Goal: Task Accomplishment & Management: Complete application form

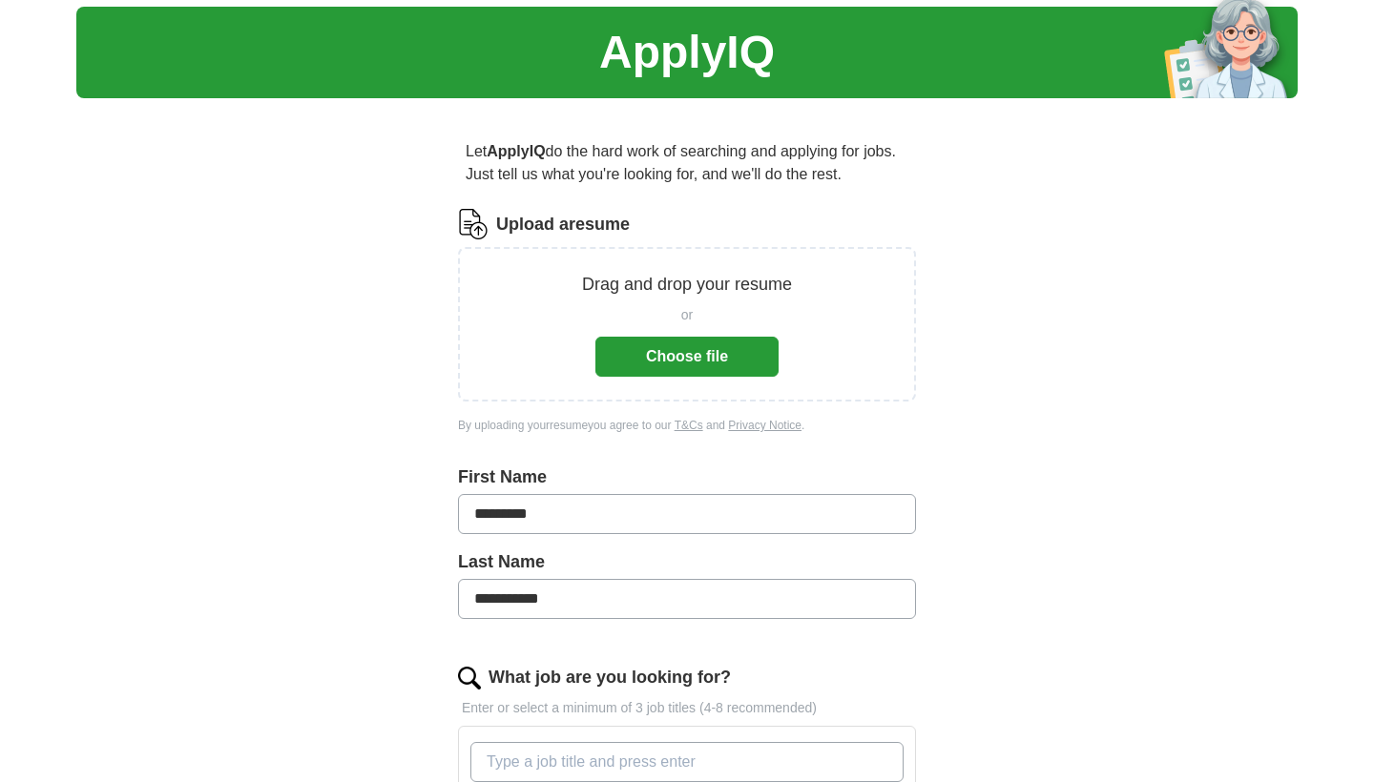
scroll to position [56, 0]
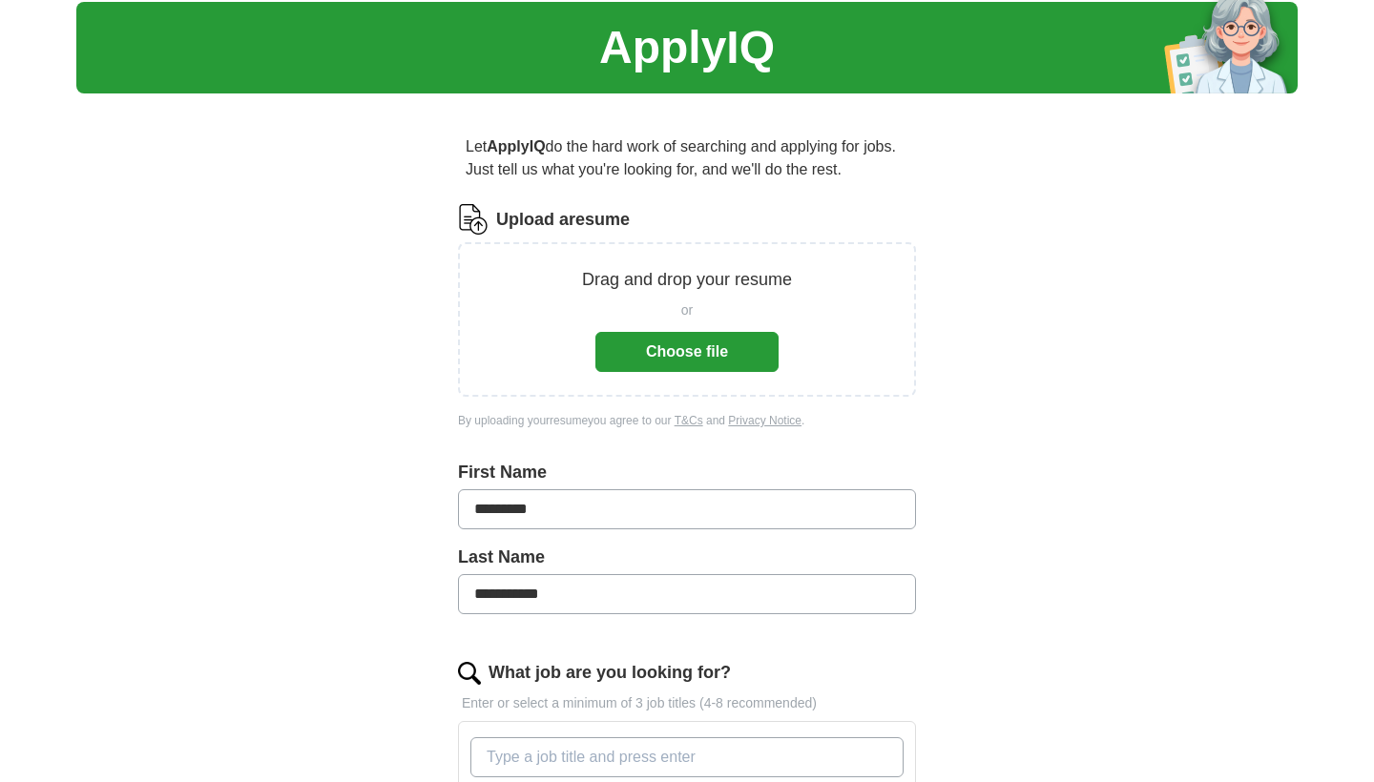
click at [660, 359] on button "Choose file" at bounding box center [686, 352] width 183 height 40
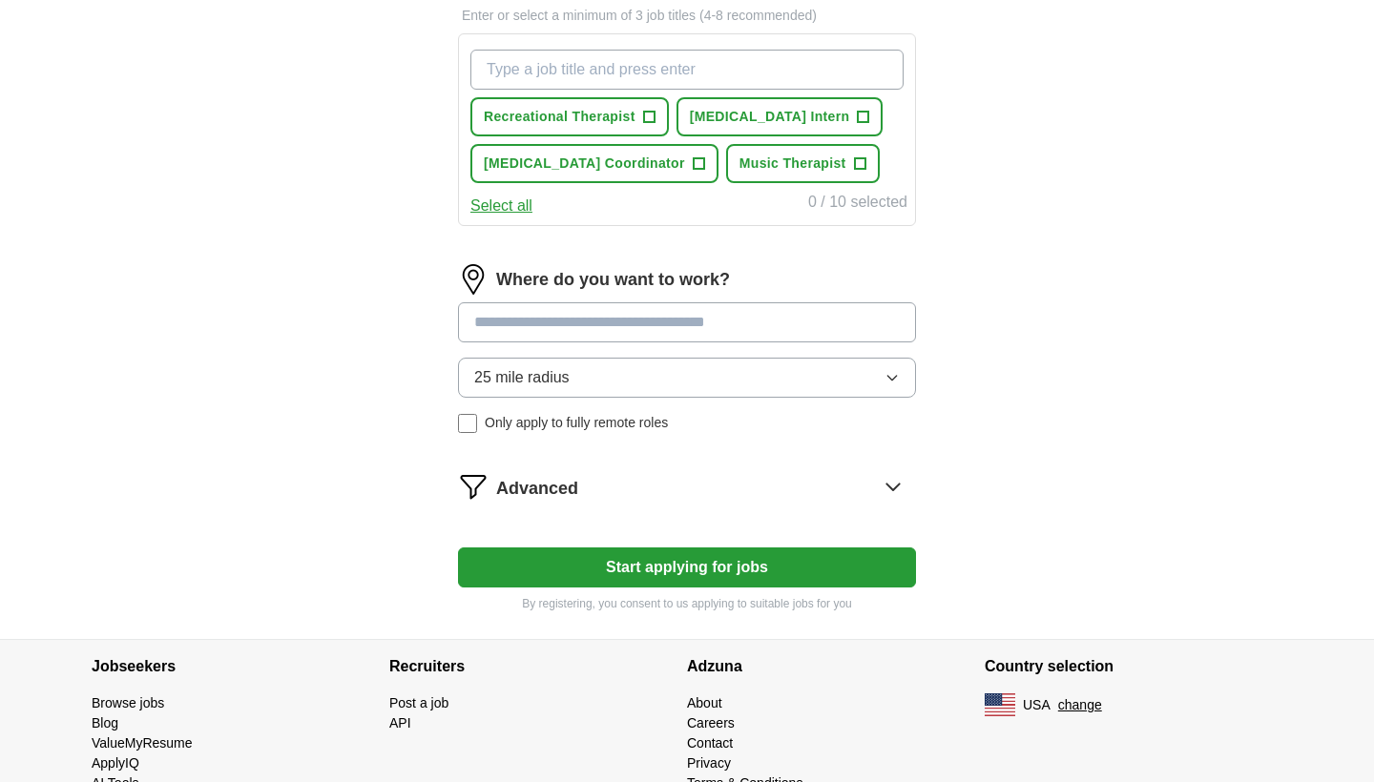
scroll to position [669, 0]
click at [769, 159] on span "Music Therapist" at bounding box center [793, 164] width 107 height 20
click at [603, 566] on button "Start applying for jobs" at bounding box center [687, 568] width 458 height 40
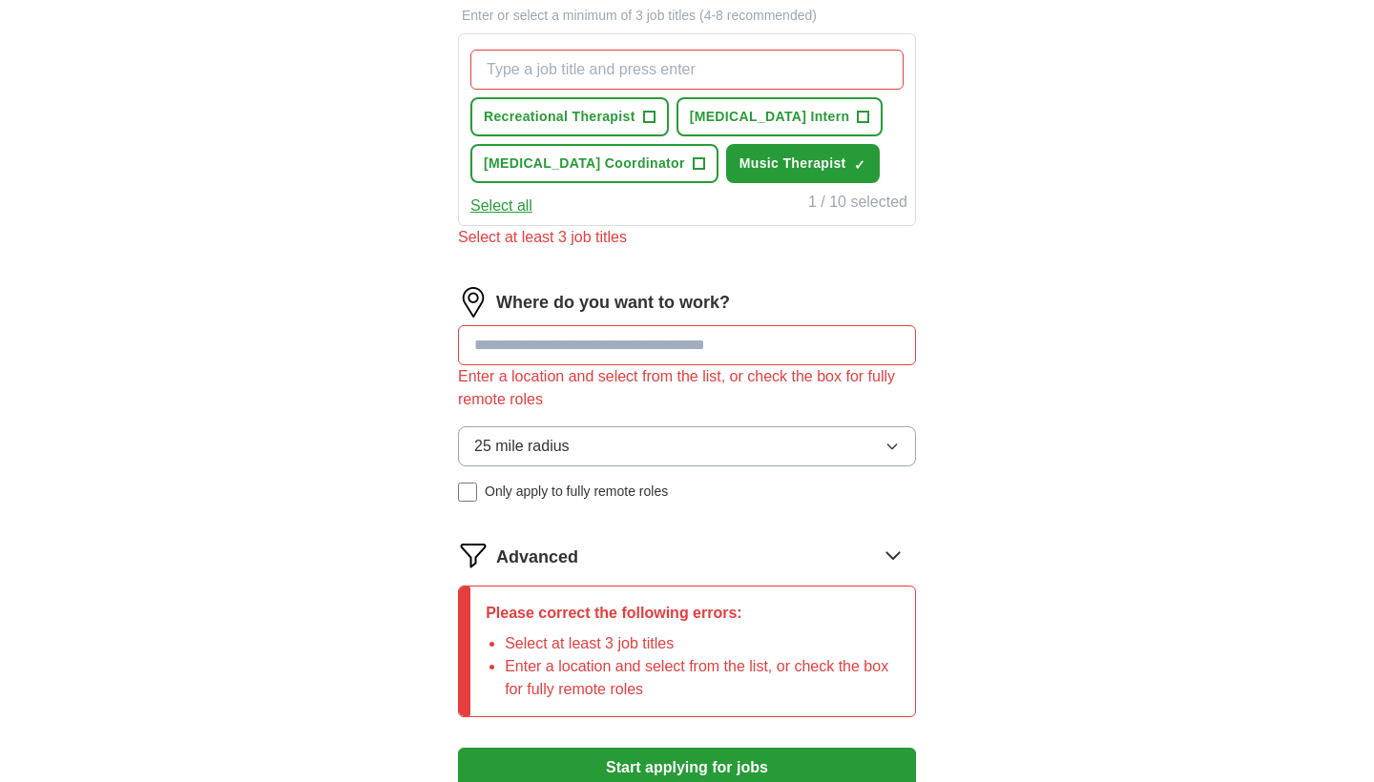
click at [628, 347] on input at bounding box center [687, 345] width 458 height 40
type input "*******"
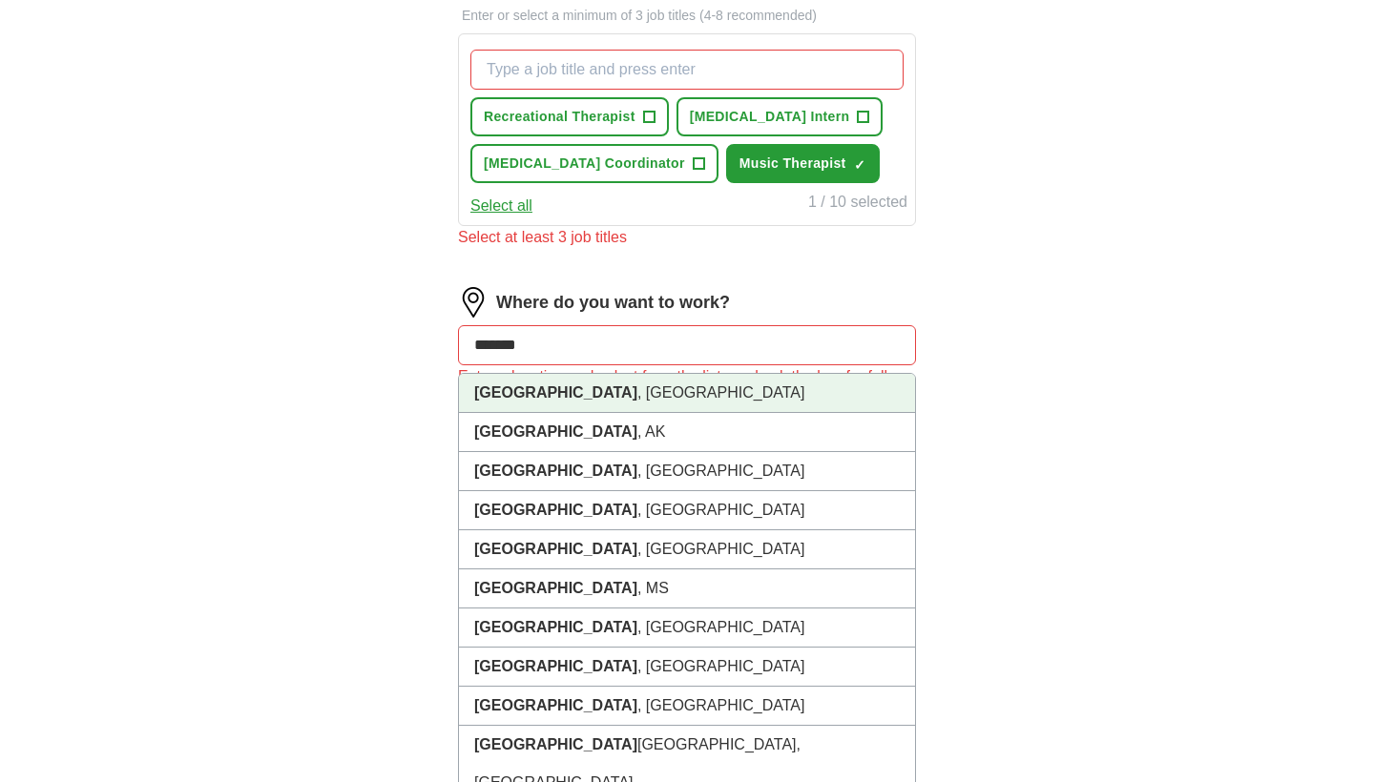
click at [648, 395] on li "[GEOGRAPHIC_DATA] , [GEOGRAPHIC_DATA]" at bounding box center [687, 393] width 456 height 39
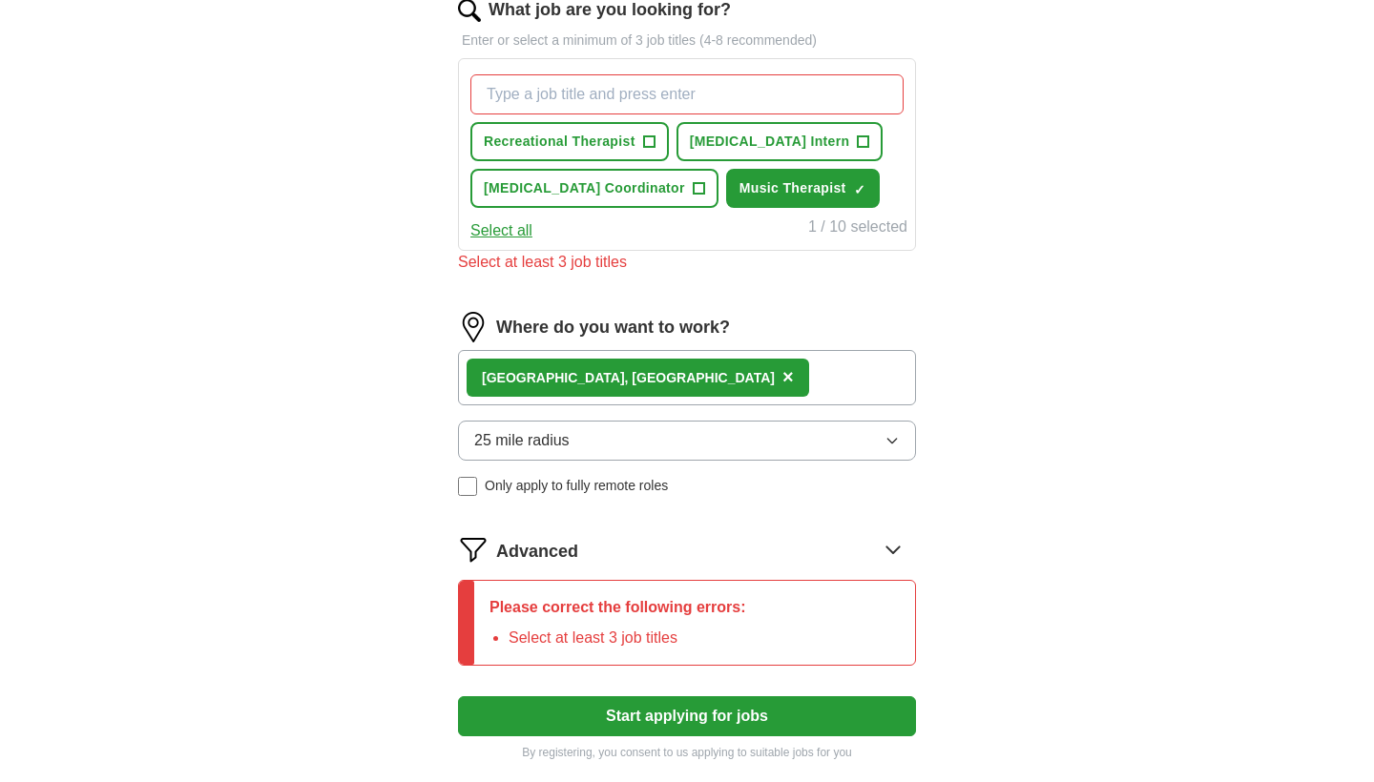
scroll to position [531, 0]
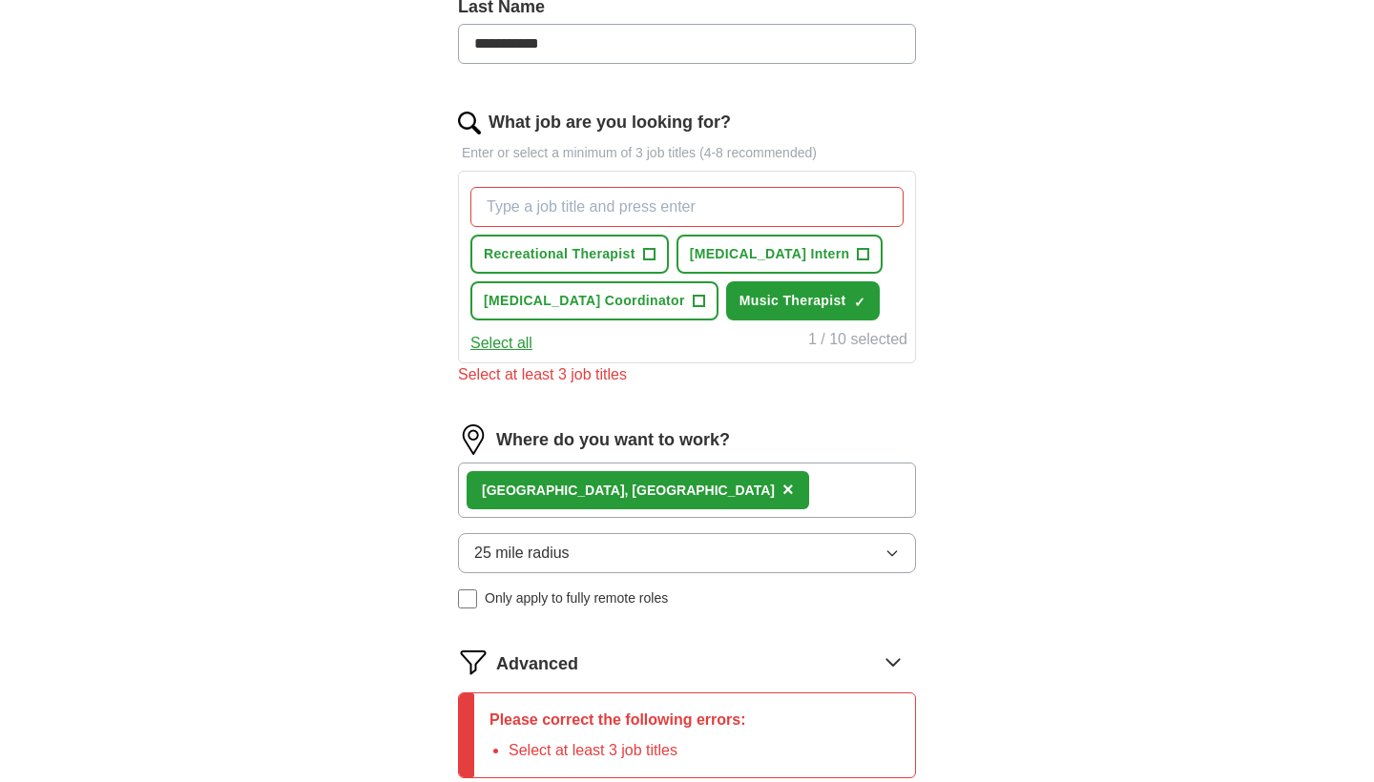
click at [581, 303] on span "[MEDICAL_DATA] Coordinator" at bounding box center [584, 301] width 201 height 20
click at [613, 302] on span "[MEDICAL_DATA] Coordinator" at bounding box center [584, 301] width 201 height 20
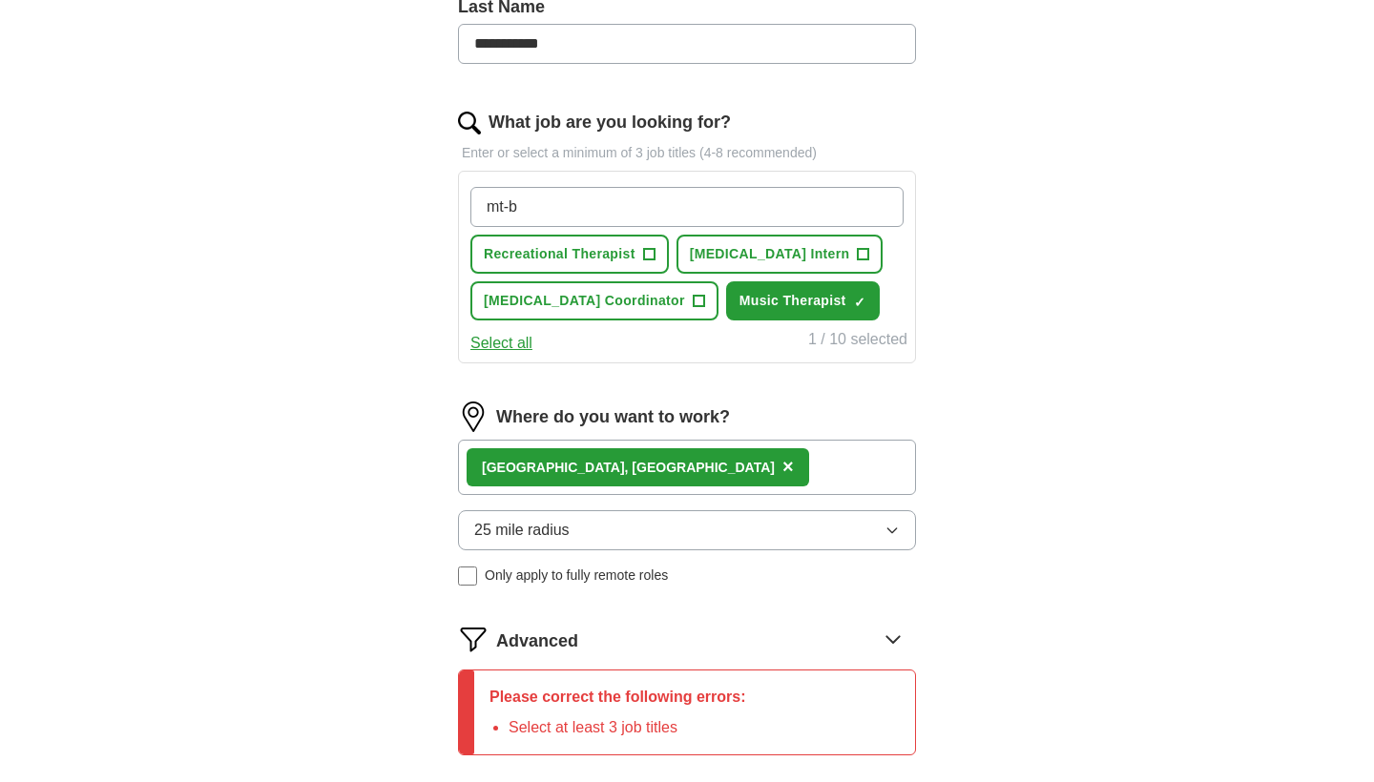
type input "mt-bc"
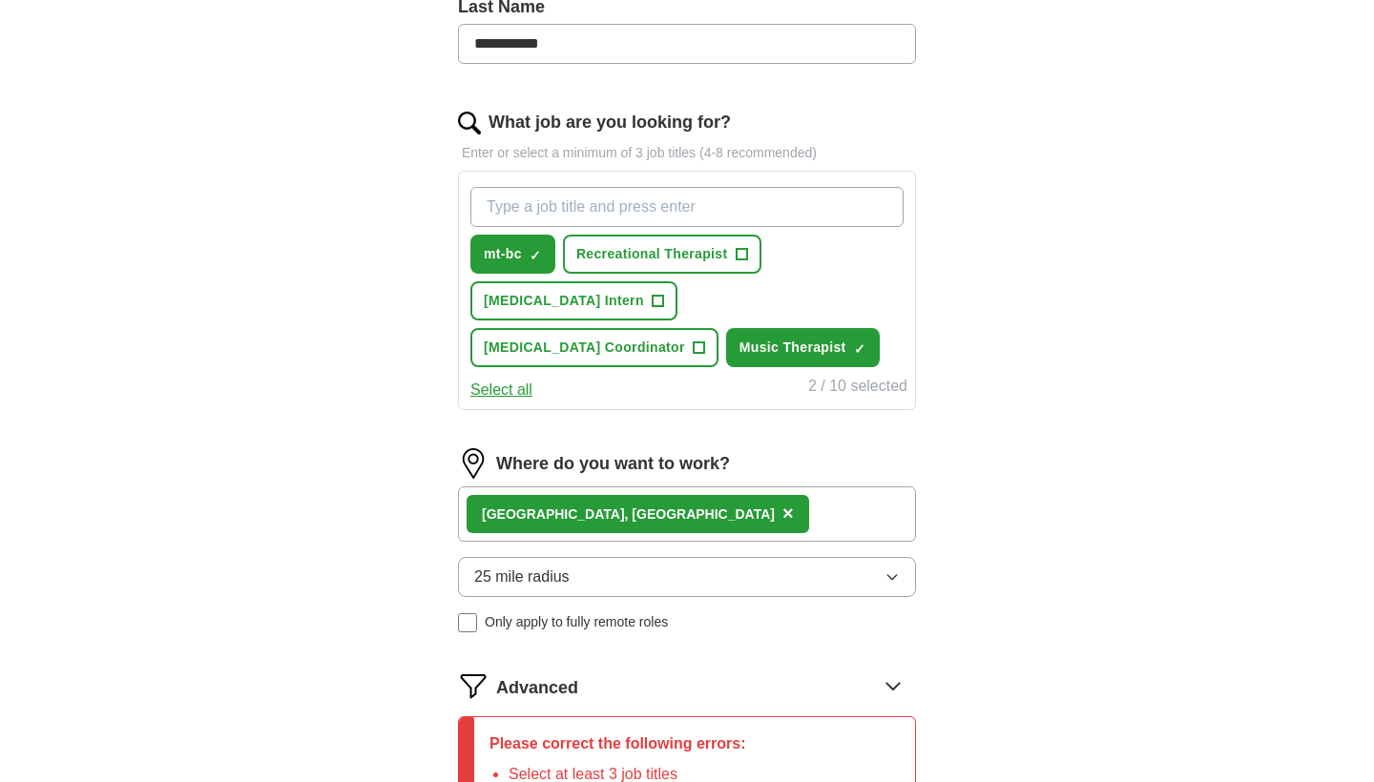
click at [0, 0] on span "×" at bounding box center [0, 0] width 0 height 0
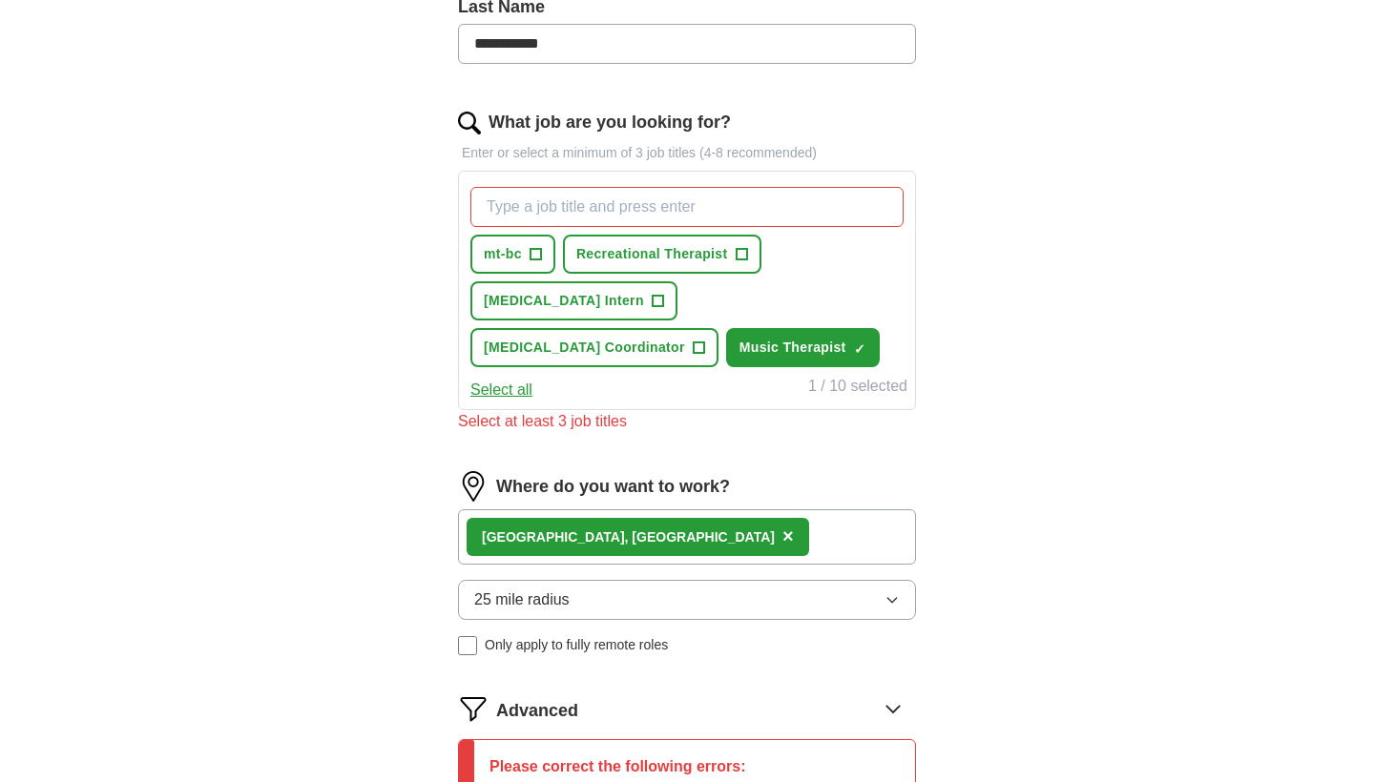
click at [561, 221] on input "What job are you looking for?" at bounding box center [686, 207] width 433 height 40
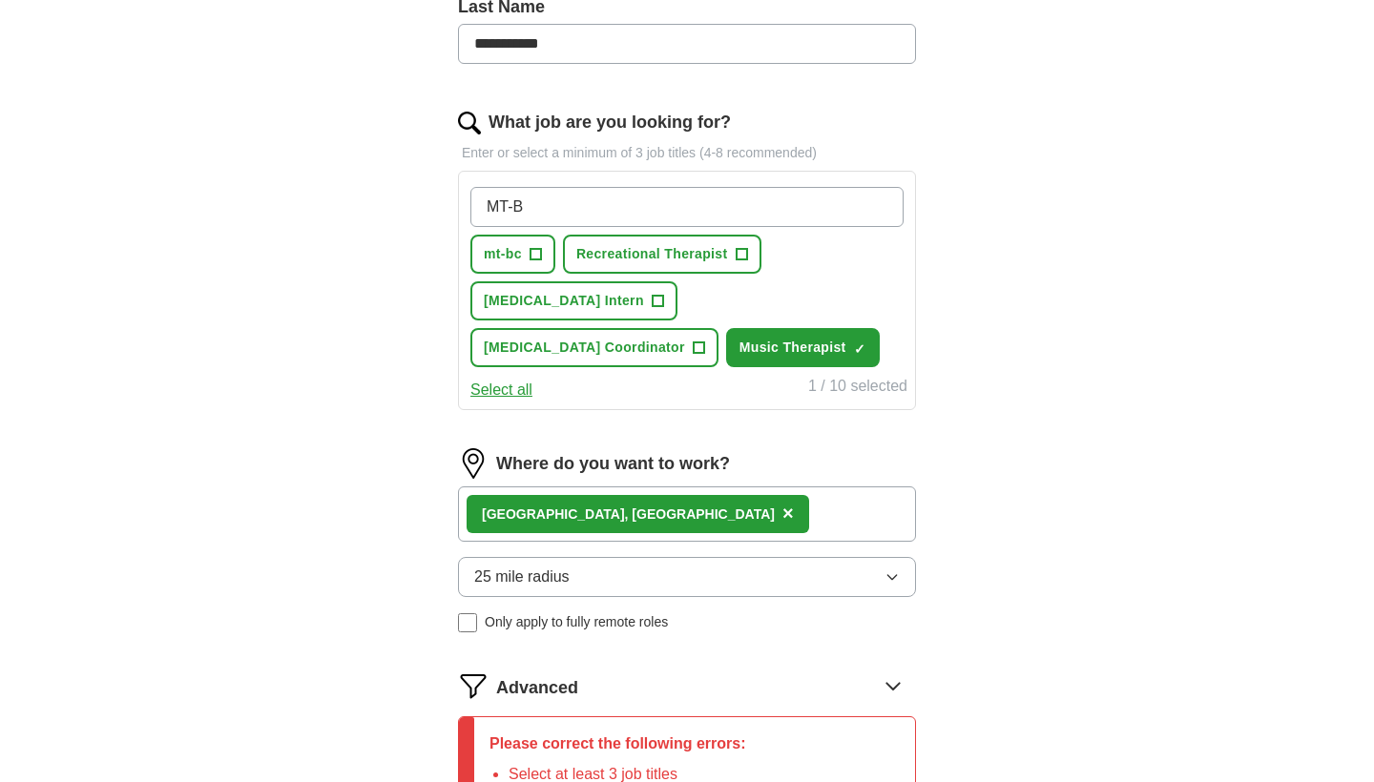
type input "MT-[GEOGRAPHIC_DATA]"
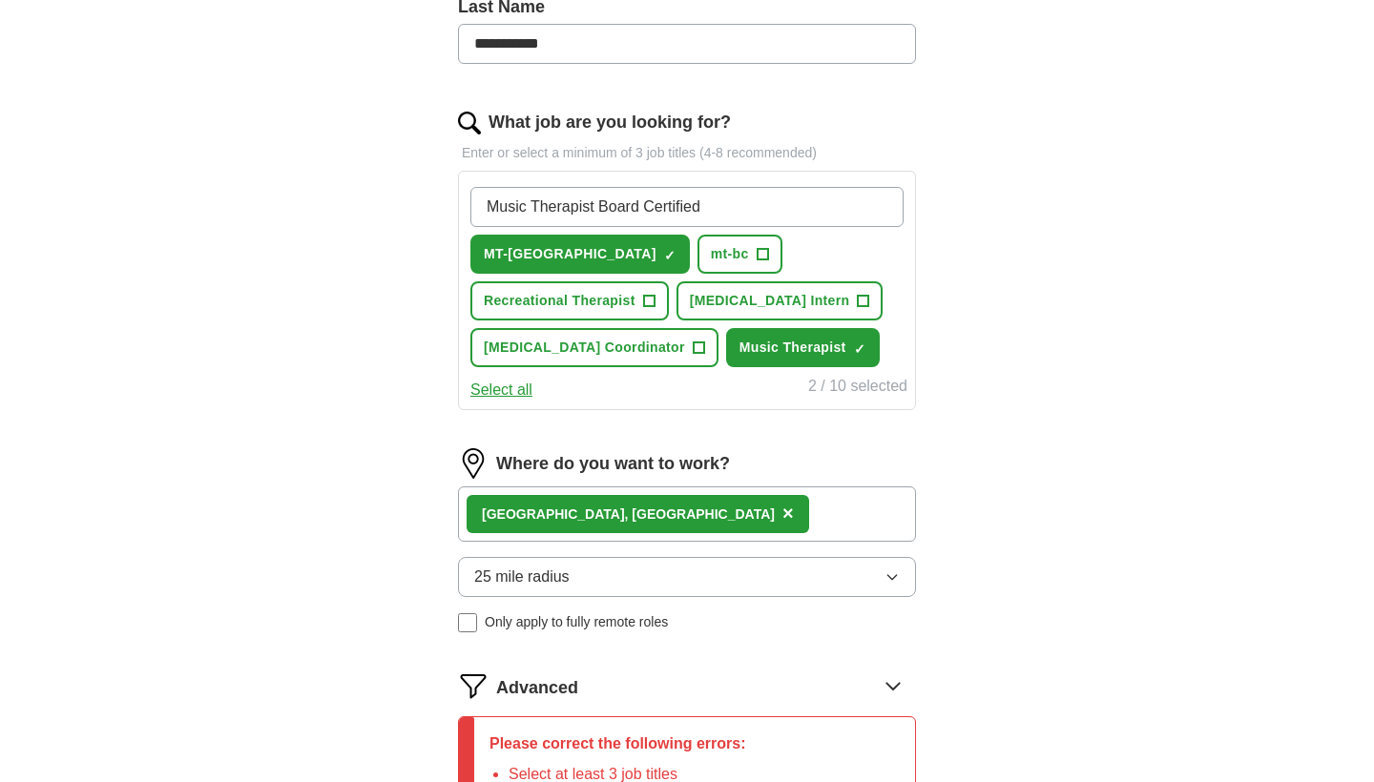
type input "Music Therapist Board Certified"
click at [344, 377] on div "**********" at bounding box center [686, 226] width 1221 height 1398
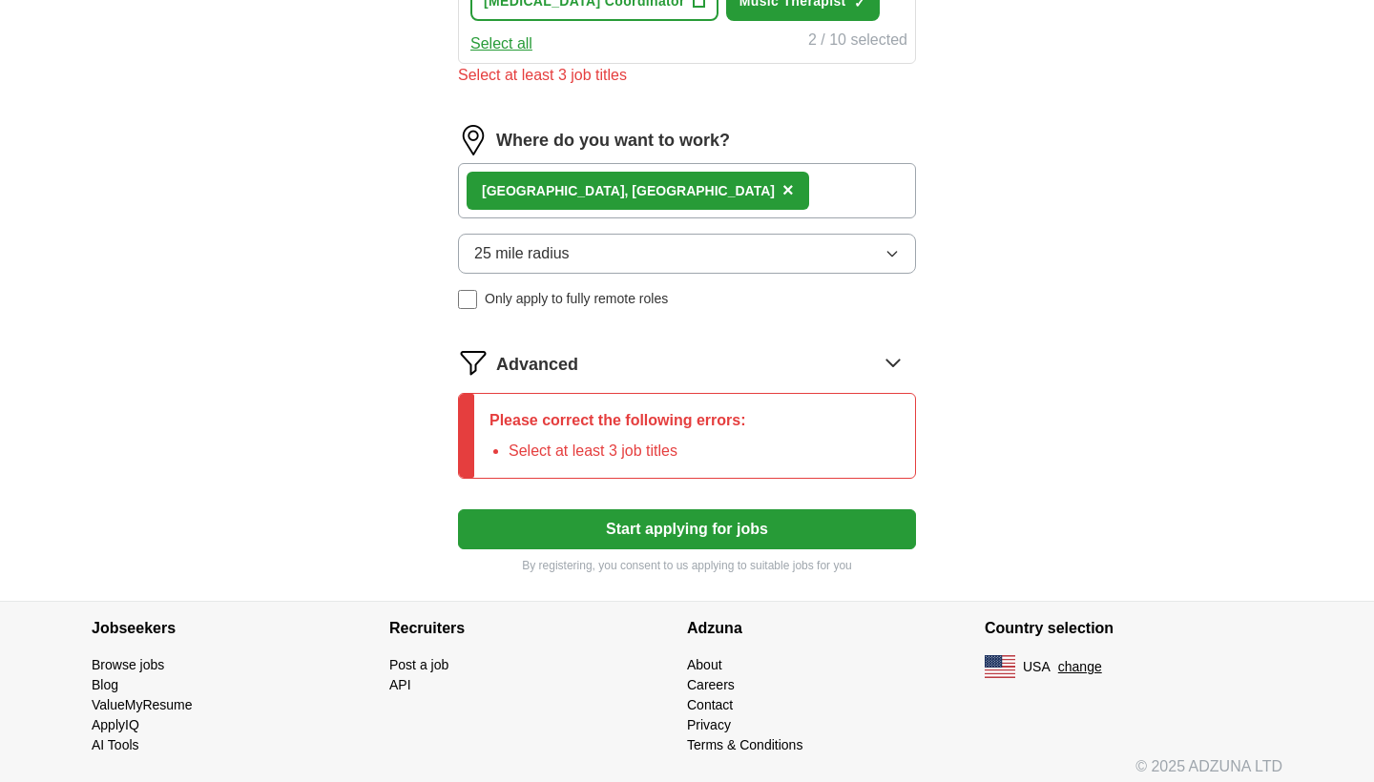
scroll to position [155, 0]
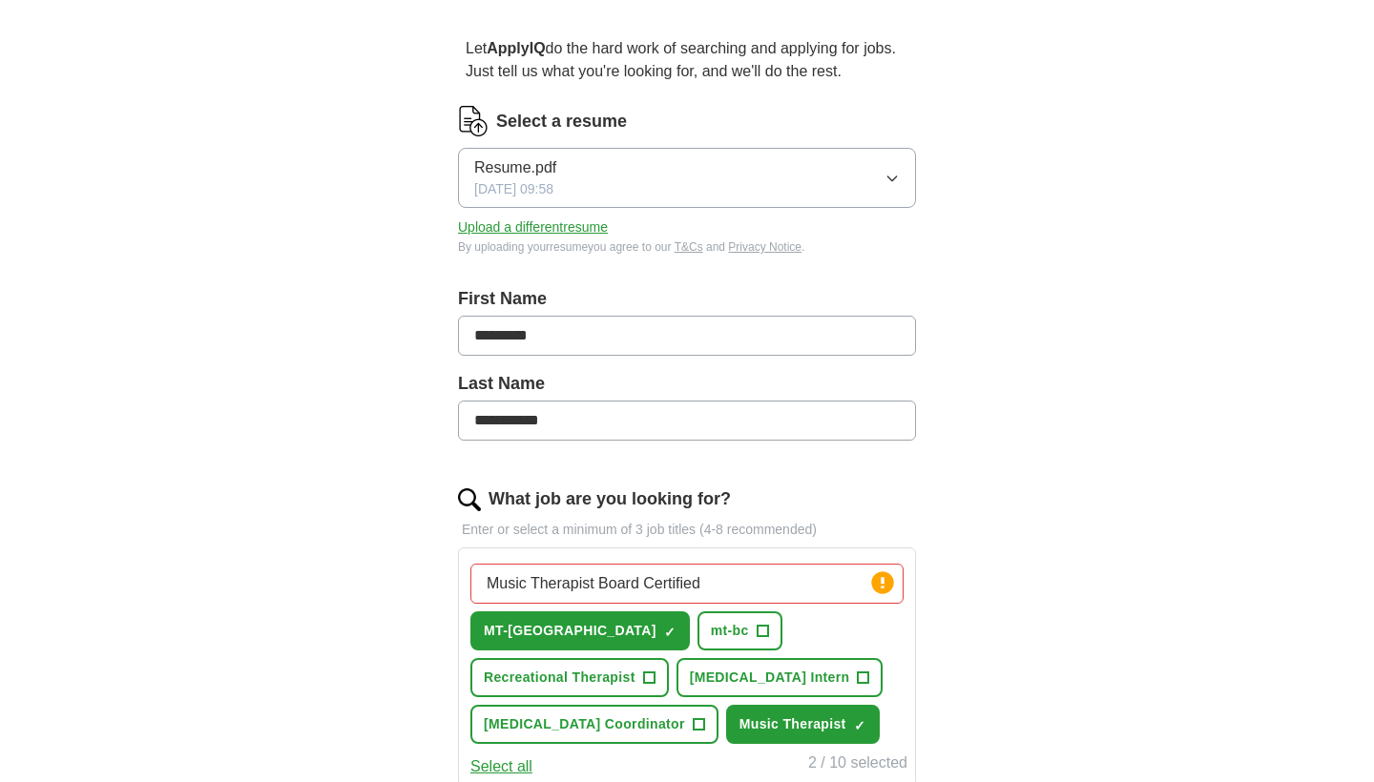
click at [782, 581] on input "Music Therapist Board Certified" at bounding box center [686, 584] width 433 height 40
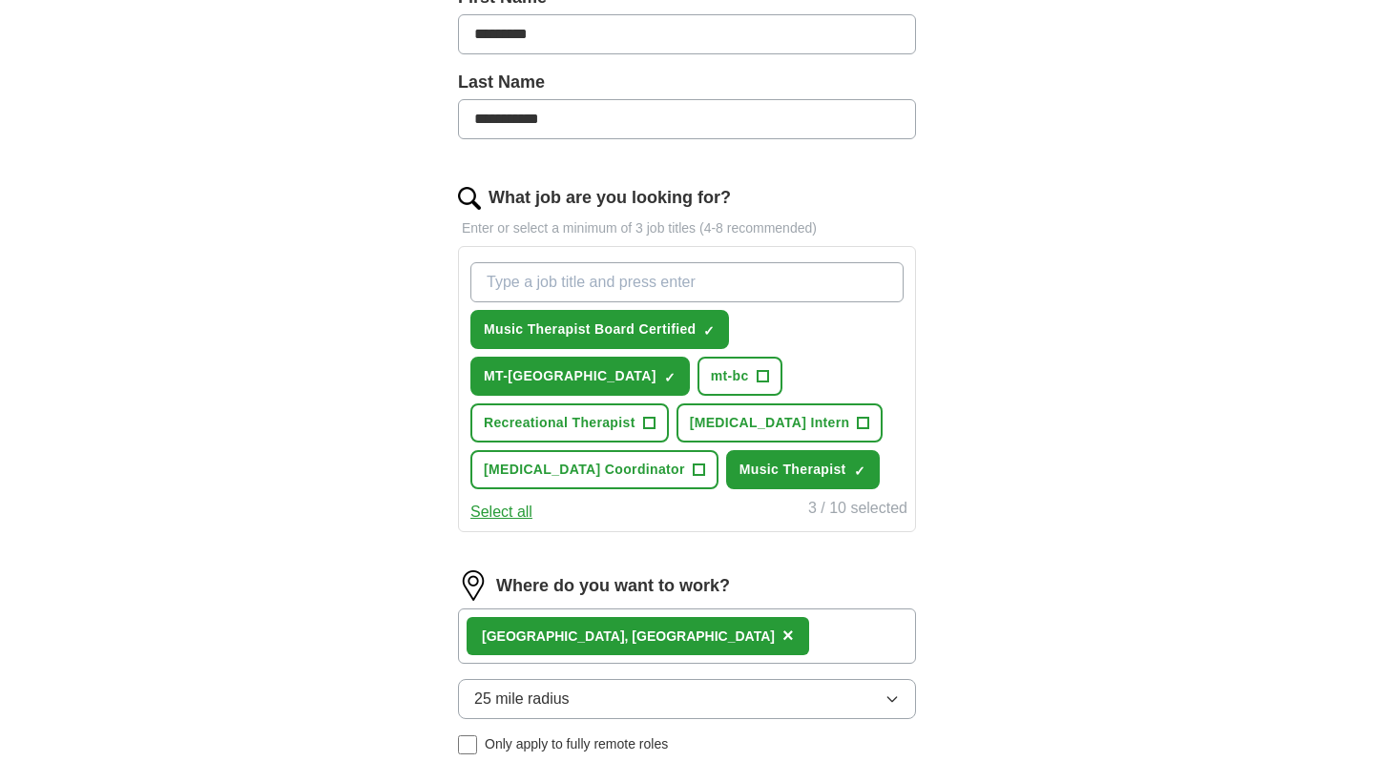
scroll to position [780, 0]
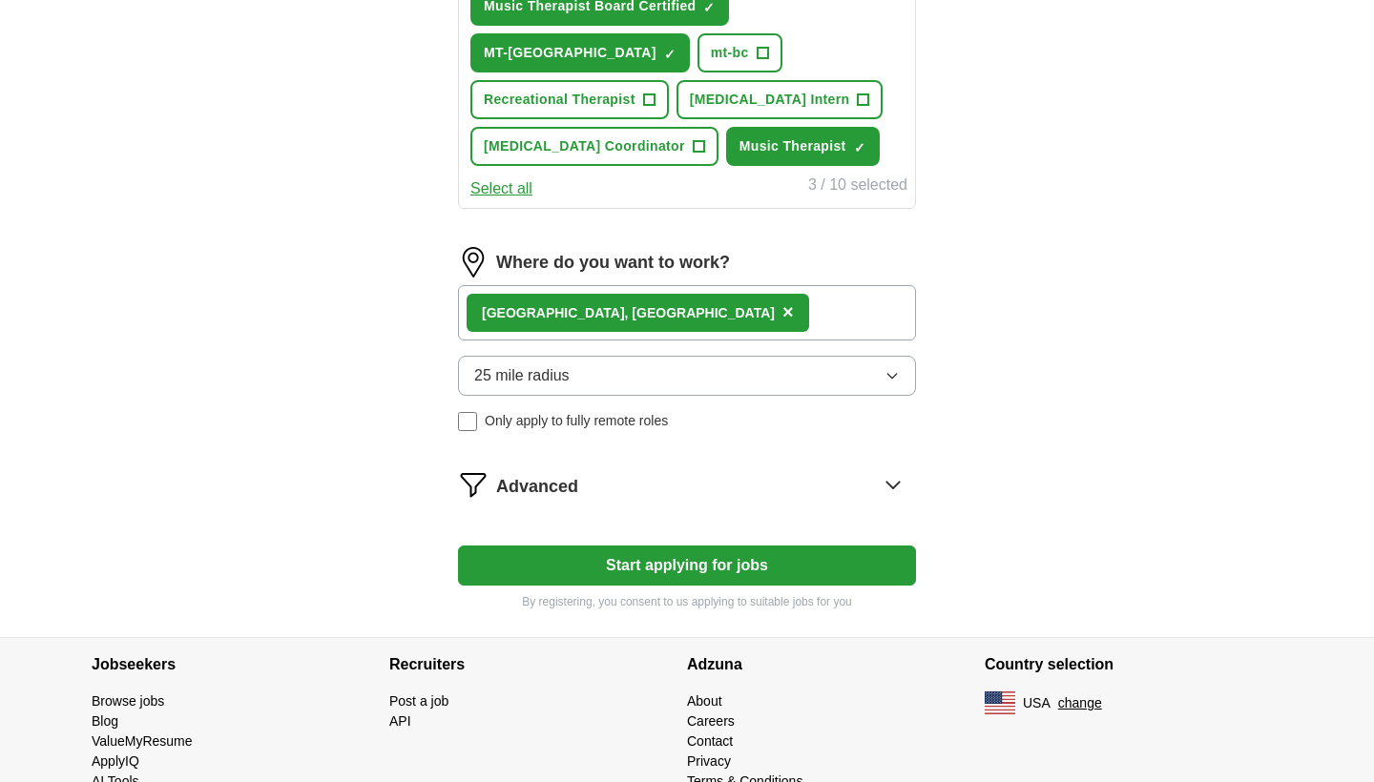
click at [657, 573] on button "Start applying for jobs" at bounding box center [687, 566] width 458 height 40
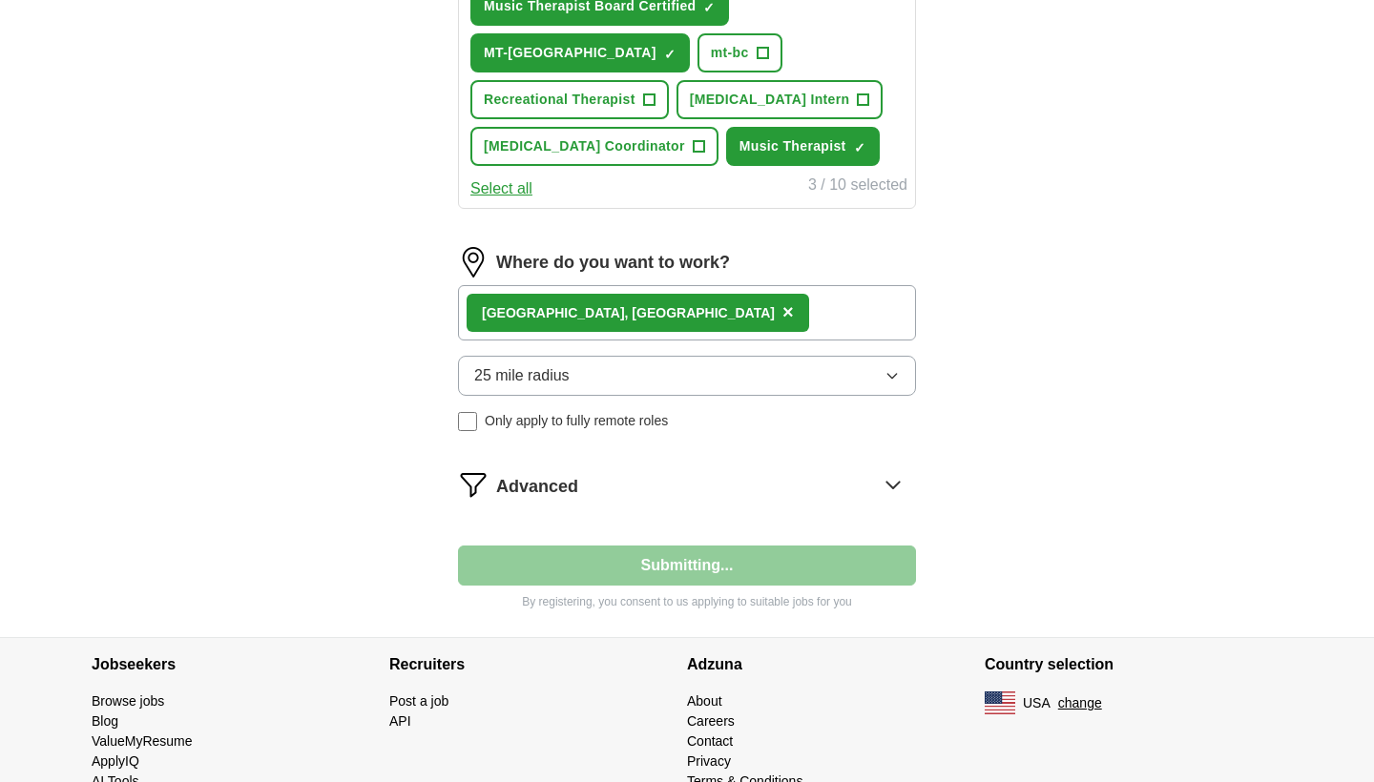
select select "**"
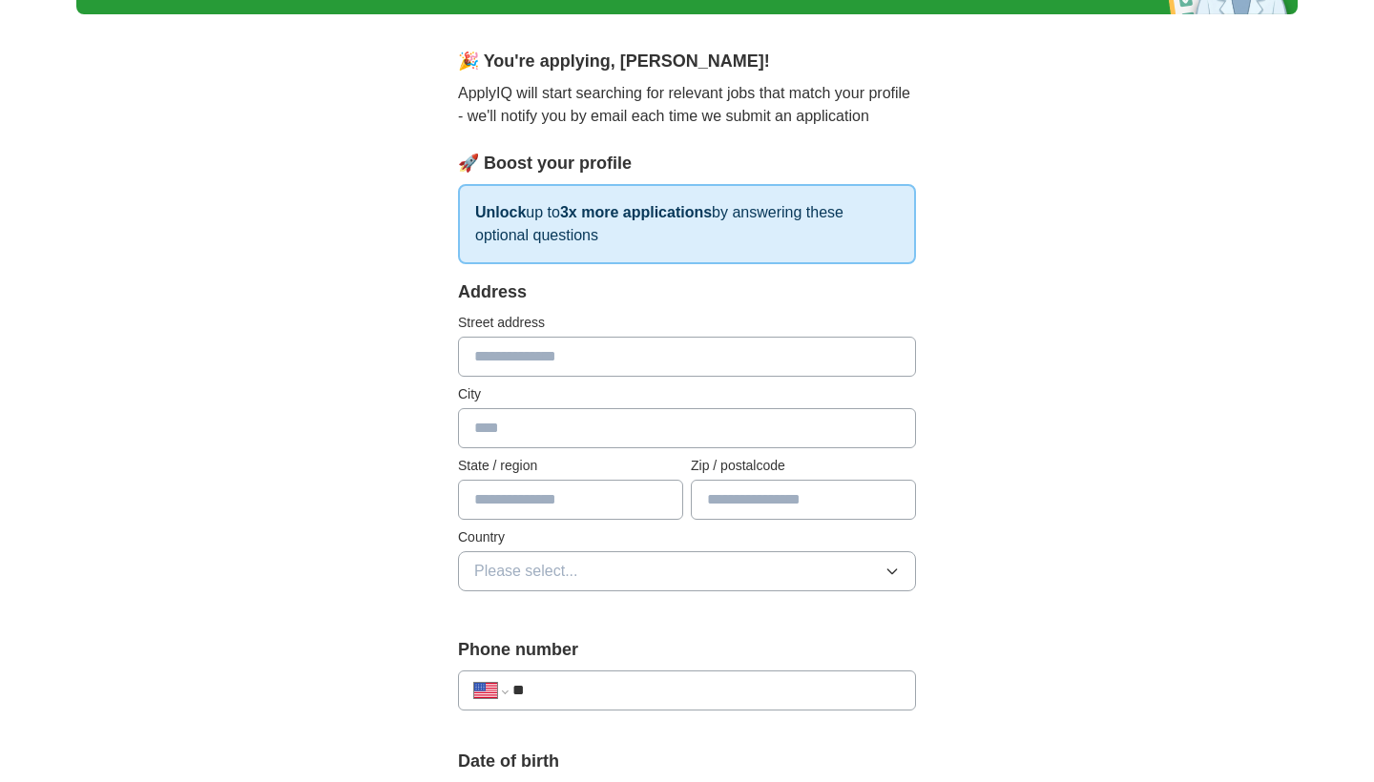
scroll to position [0, 0]
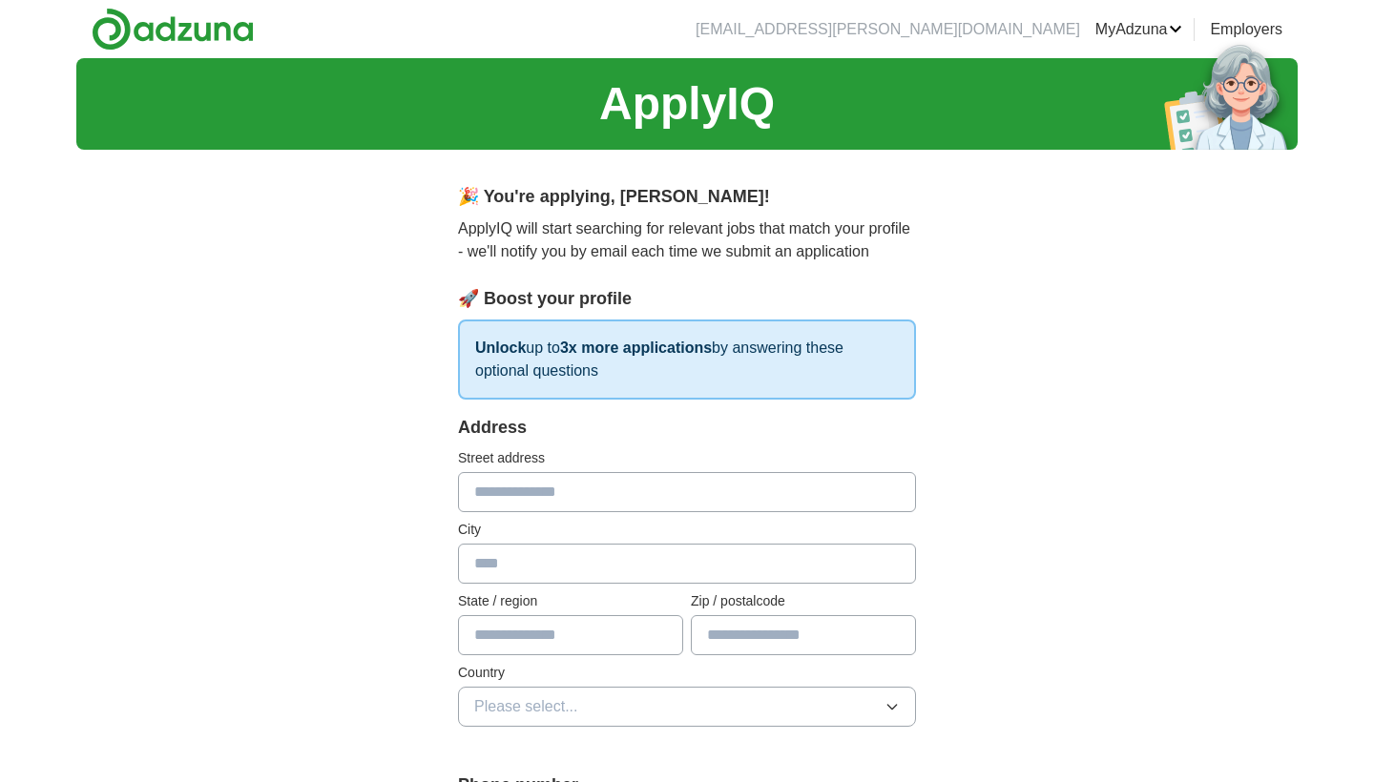
click at [1032, 33] on li "[EMAIL_ADDRESS][PERSON_NAME][DOMAIN_NAME]" at bounding box center [888, 29] width 385 height 23
drag, startPoint x: 1136, startPoint y: 31, endPoint x: 1095, endPoint y: 79, distance: 62.9
click at [1123, 31] on link "MyAdzuna" at bounding box center [1139, 29] width 88 height 23
click at [0, 0] on link "Posted jobs" at bounding box center [0, 0] width 0 height 0
